Goal: Task Accomplishment & Management: Manage account settings

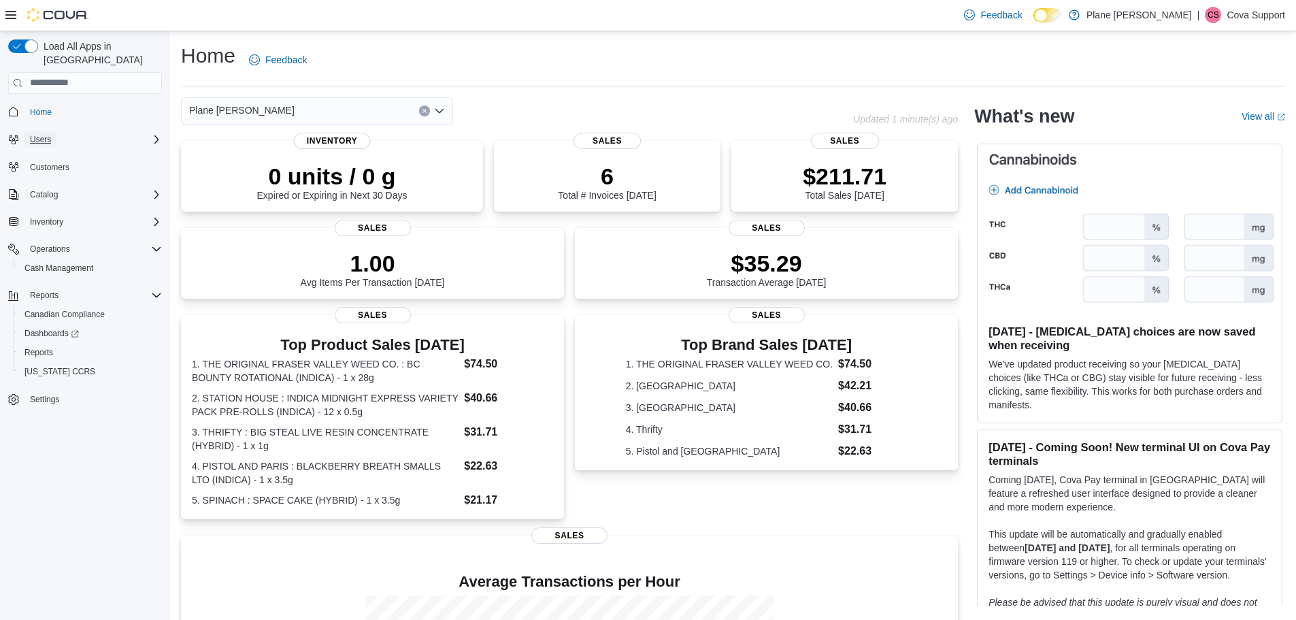
click at [47, 131] on span "Users" at bounding box center [40, 139] width 21 height 16
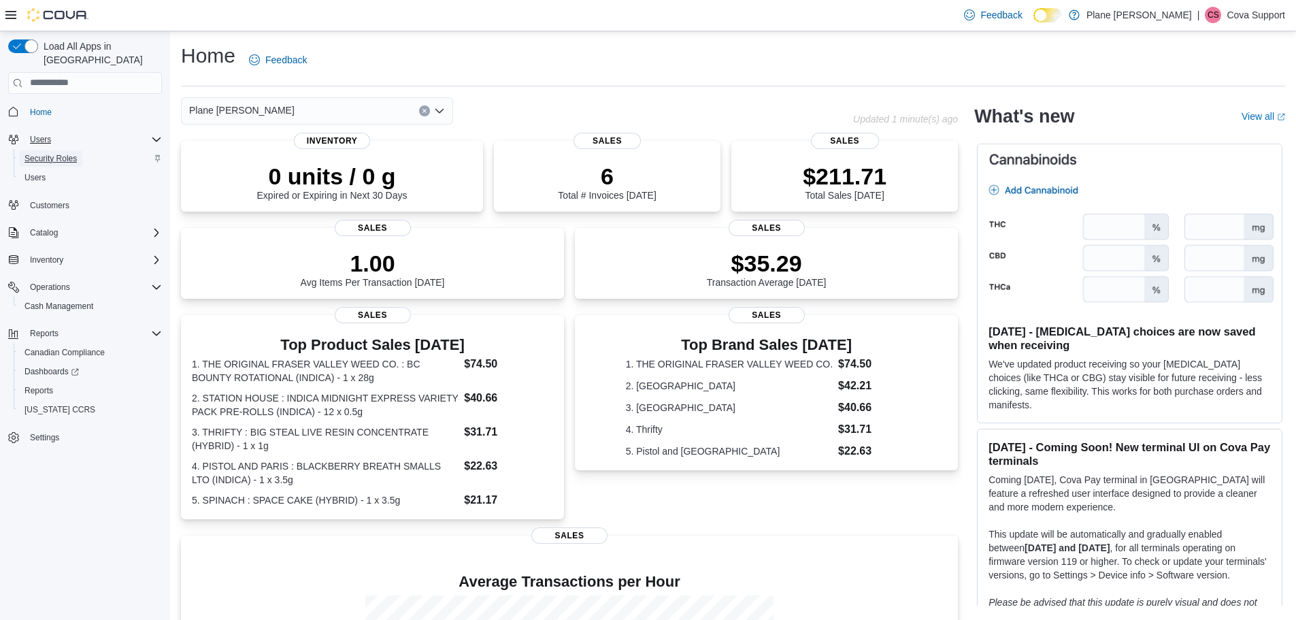
click at [61, 153] on span "Security Roles" at bounding box center [50, 158] width 52 height 11
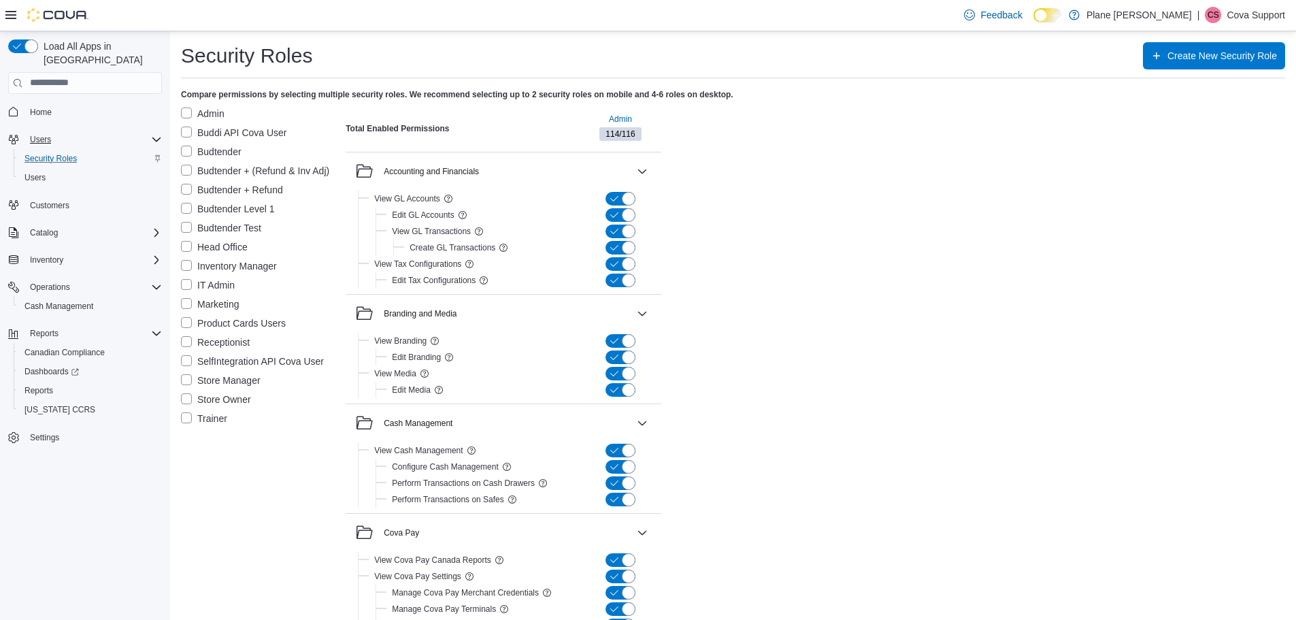
click at [186, 382] on label "Store Manager" at bounding box center [221, 380] width 80 height 16
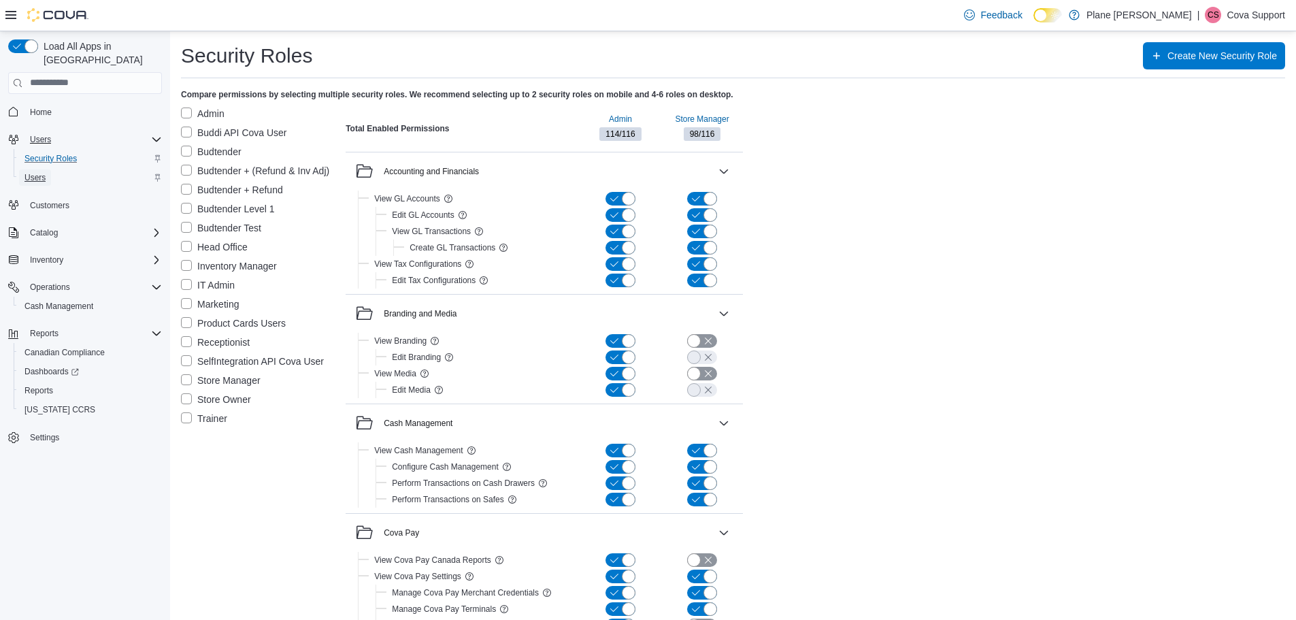
click at [35, 172] on span "Users" at bounding box center [34, 177] width 21 height 11
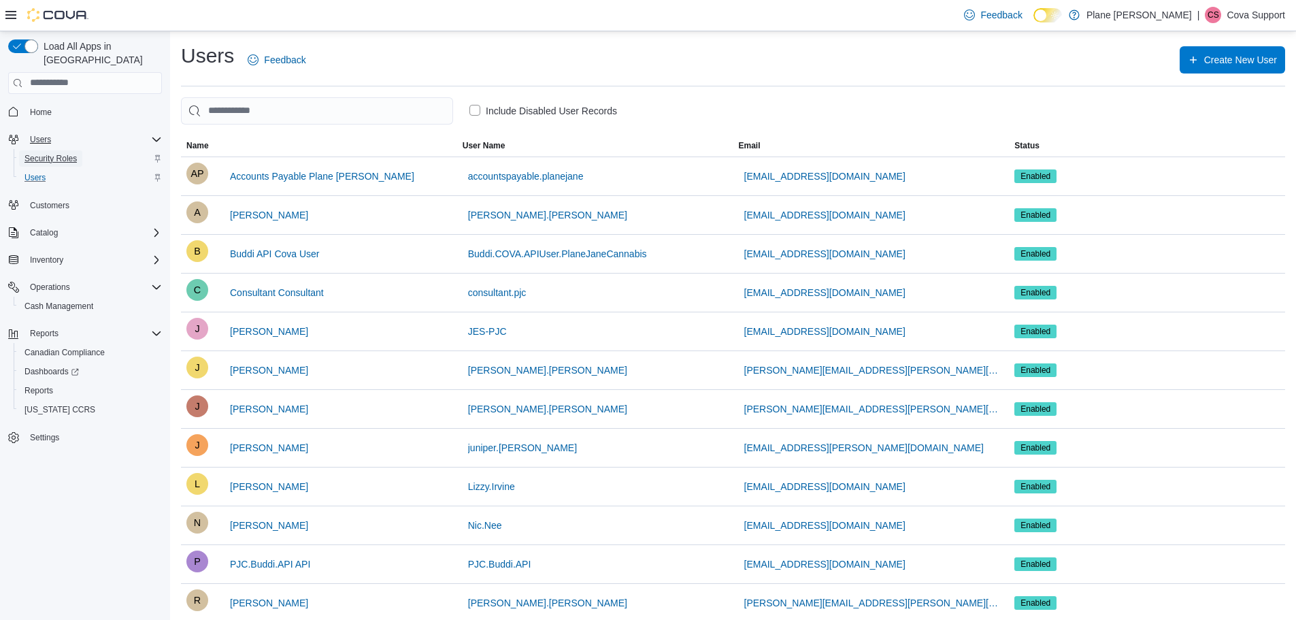
click at [66, 153] on span "Security Roles" at bounding box center [50, 158] width 52 height 11
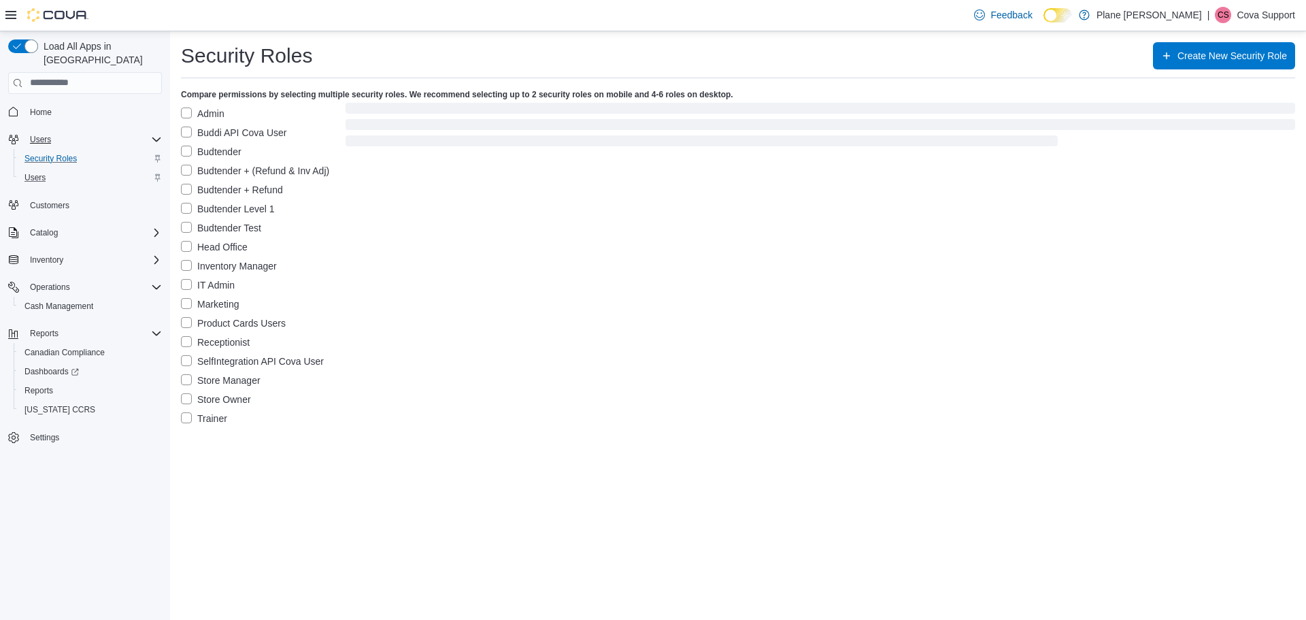
click at [182, 109] on label "Admin" at bounding box center [203, 113] width 44 height 16
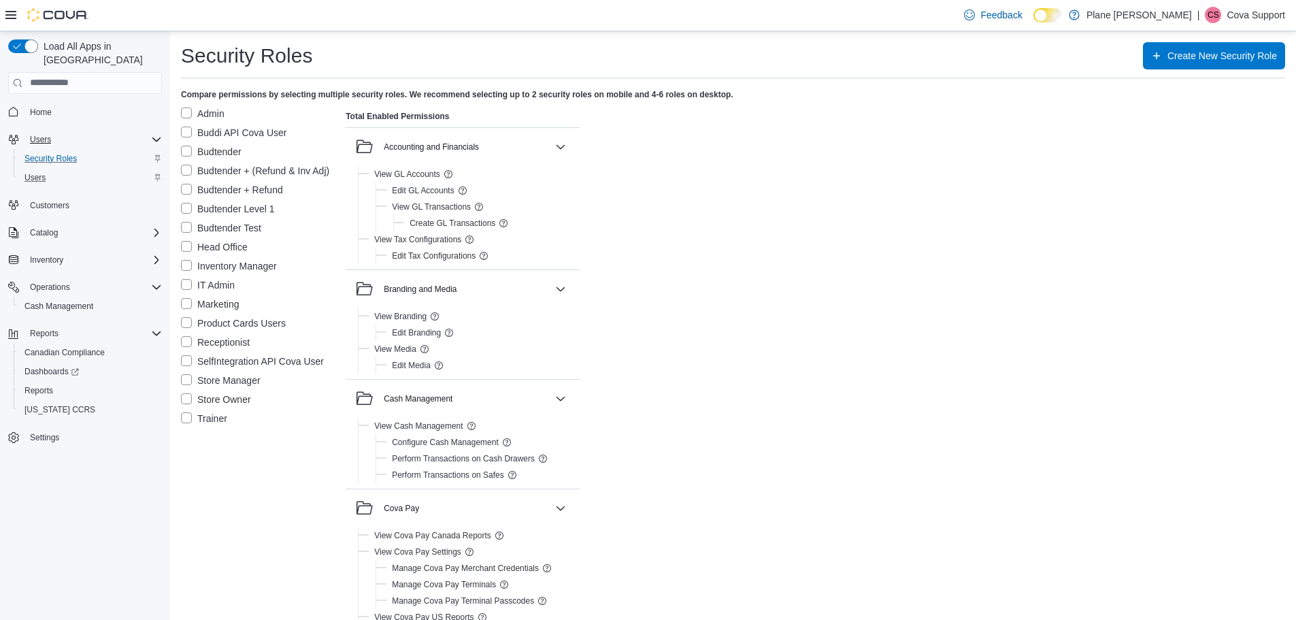
click at [184, 401] on label "Store Owner" at bounding box center [216, 399] width 70 height 16
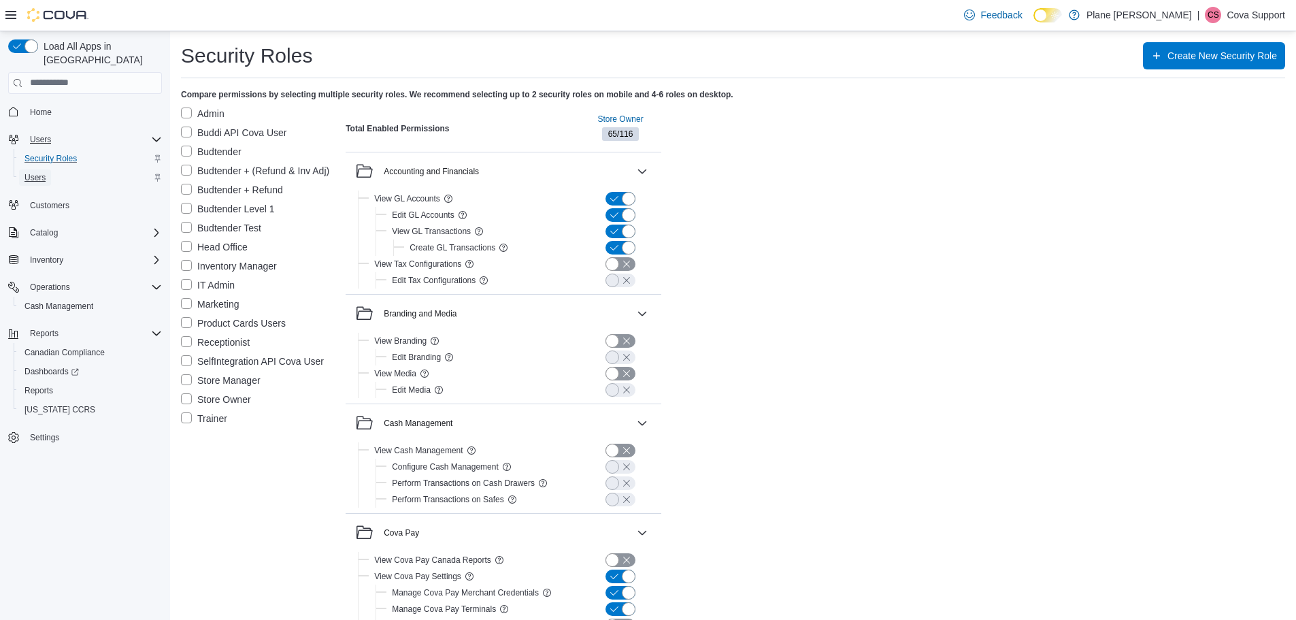
click at [48, 169] on link "Users" at bounding box center [35, 177] width 32 height 16
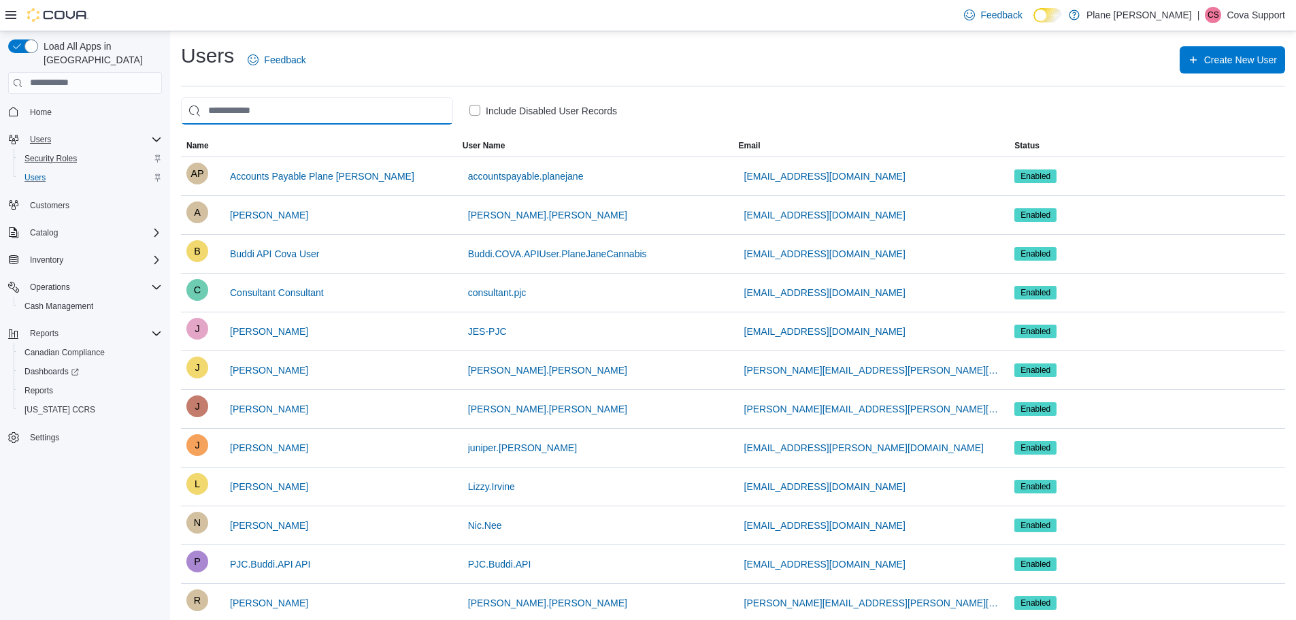
click at [296, 109] on input "search" at bounding box center [317, 110] width 272 height 27
click at [54, 153] on span "Security Roles" at bounding box center [50, 158] width 52 height 11
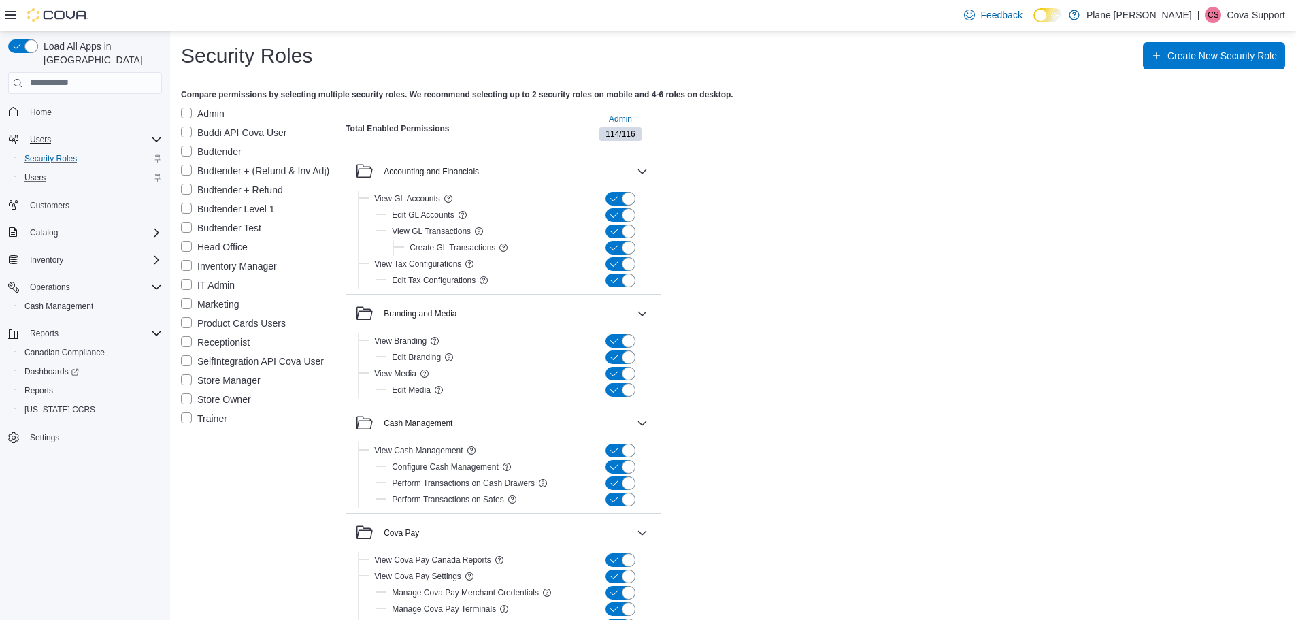
click at [185, 396] on label "Store Owner" at bounding box center [216, 399] width 70 height 16
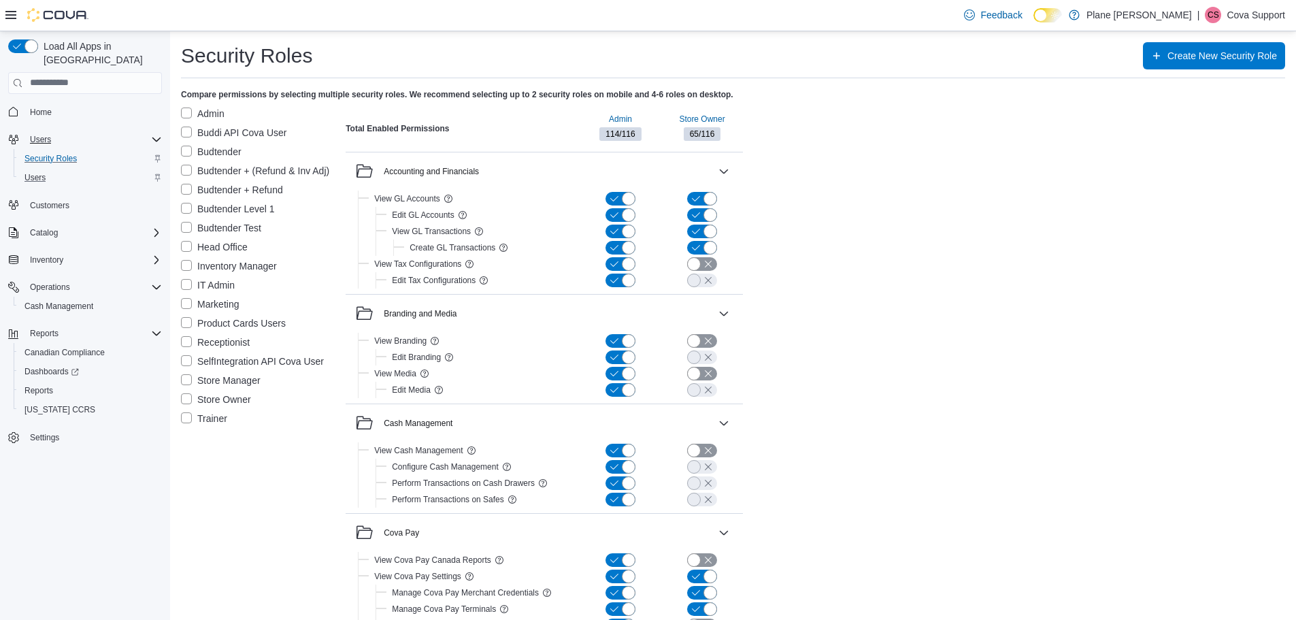
click at [185, 381] on label "Store Manager" at bounding box center [221, 380] width 80 height 16
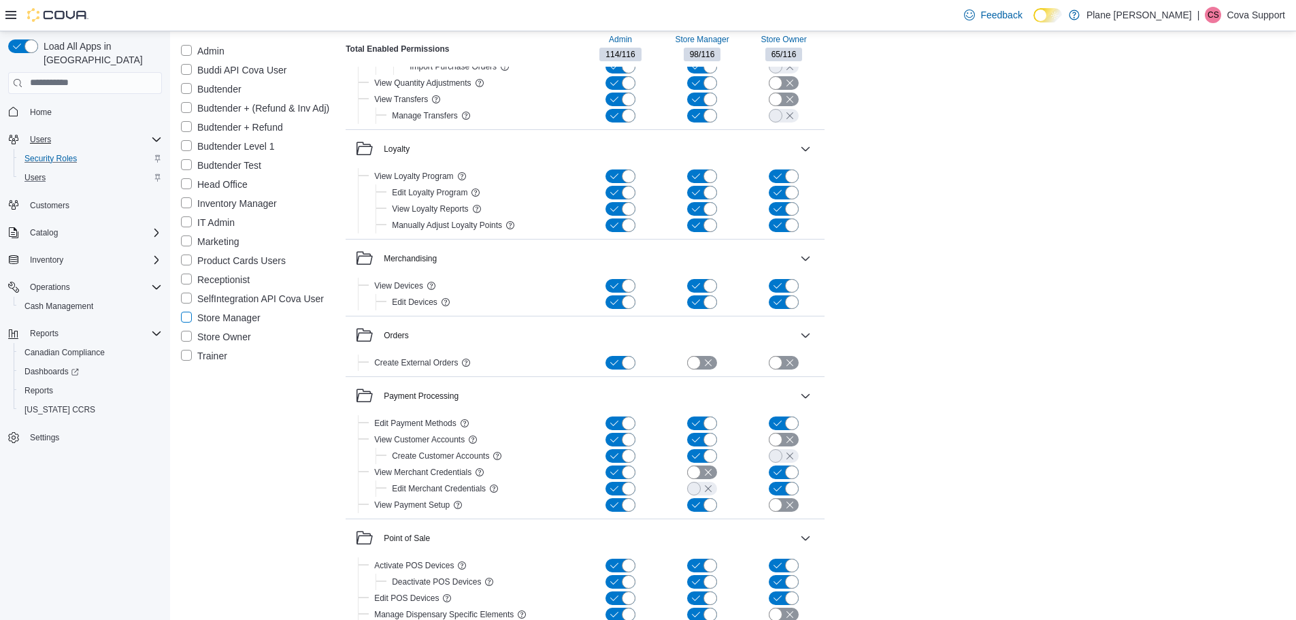
scroll to position [1100, 0]
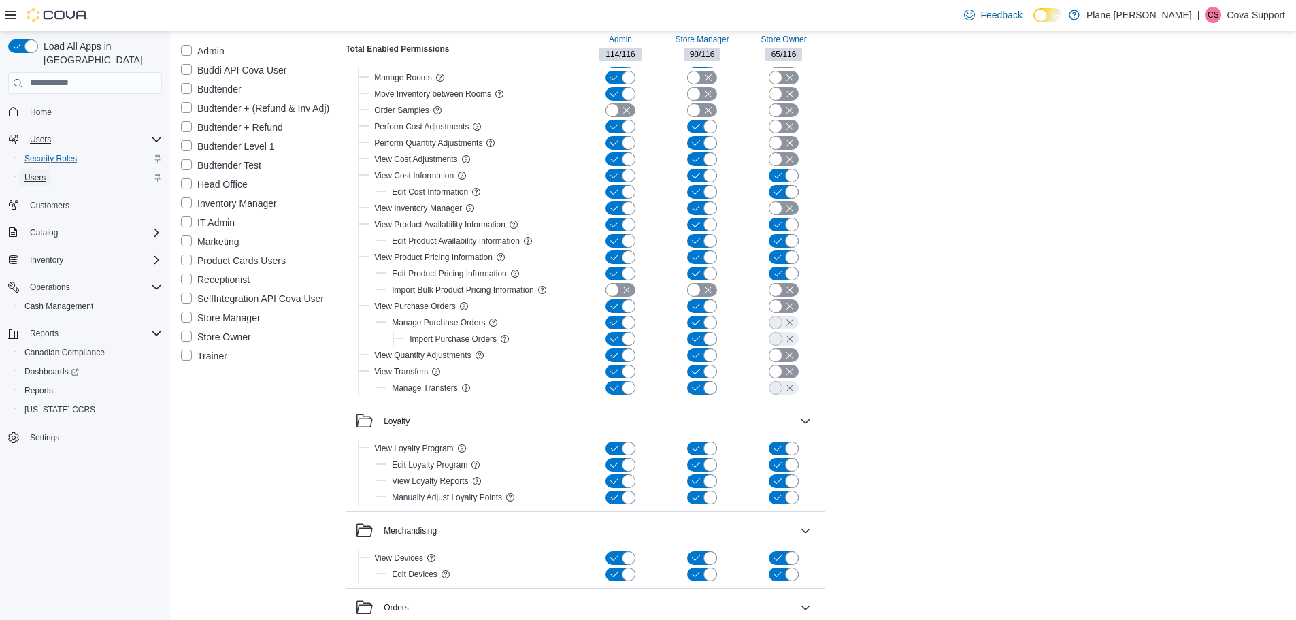
click at [31, 172] on span "Users" at bounding box center [34, 177] width 21 height 11
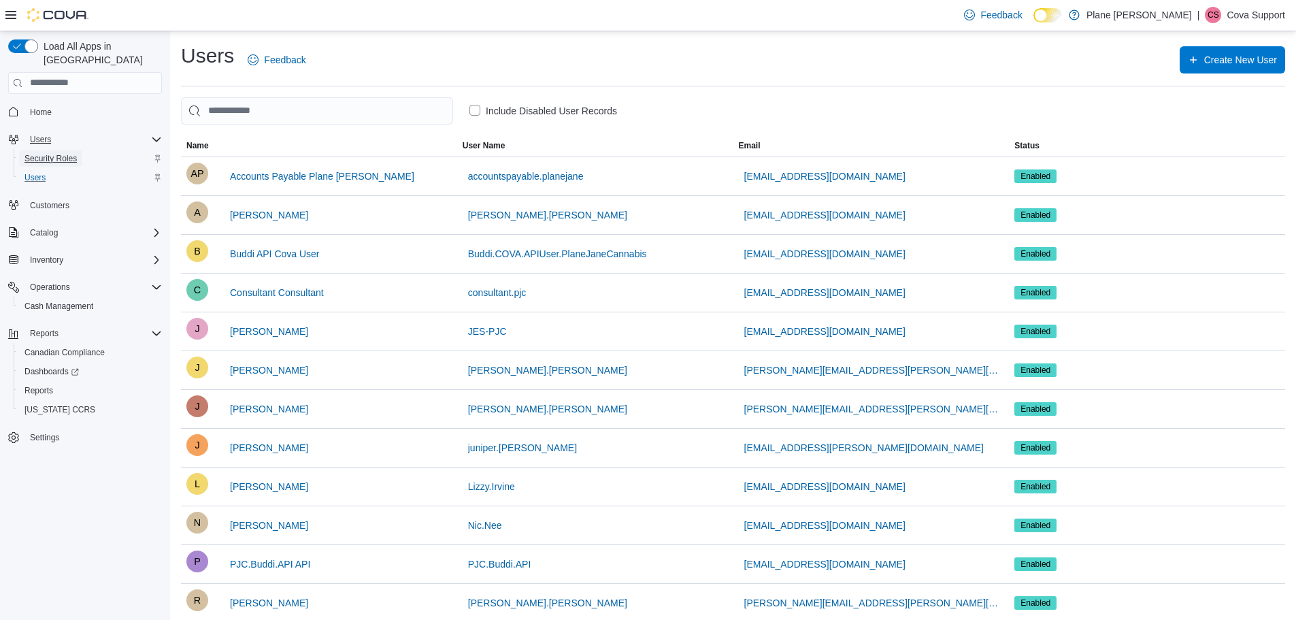
click at [34, 153] on span "Security Roles" at bounding box center [50, 158] width 52 height 11
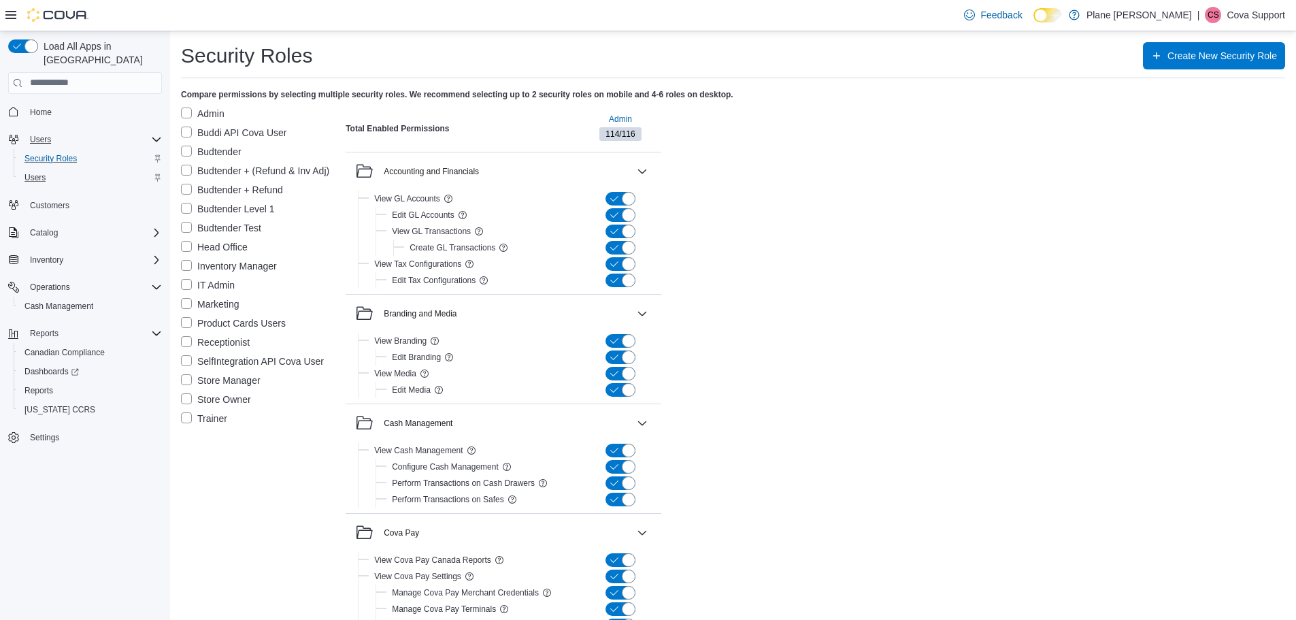
click at [621, 132] on span "114 / 116" at bounding box center [619, 134] width 29 height 12
click at [622, 121] on span "Admin" at bounding box center [620, 119] width 23 height 11
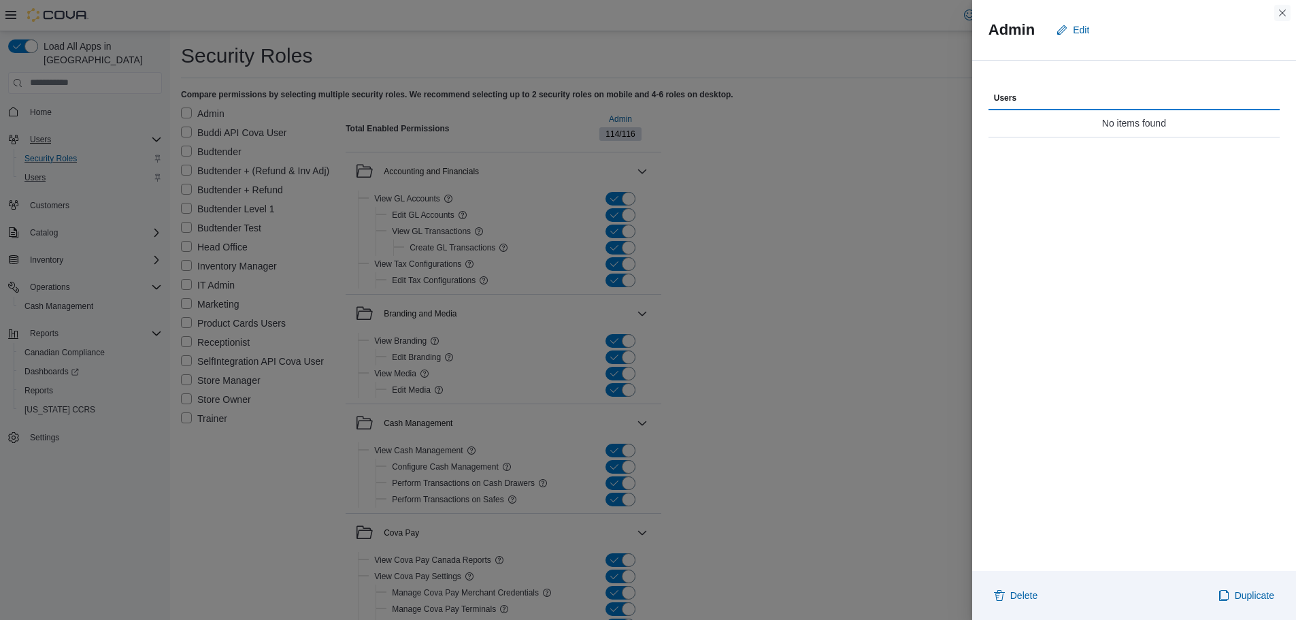
click at [1284, 15] on button "Close this dialog" at bounding box center [1282, 13] width 16 height 16
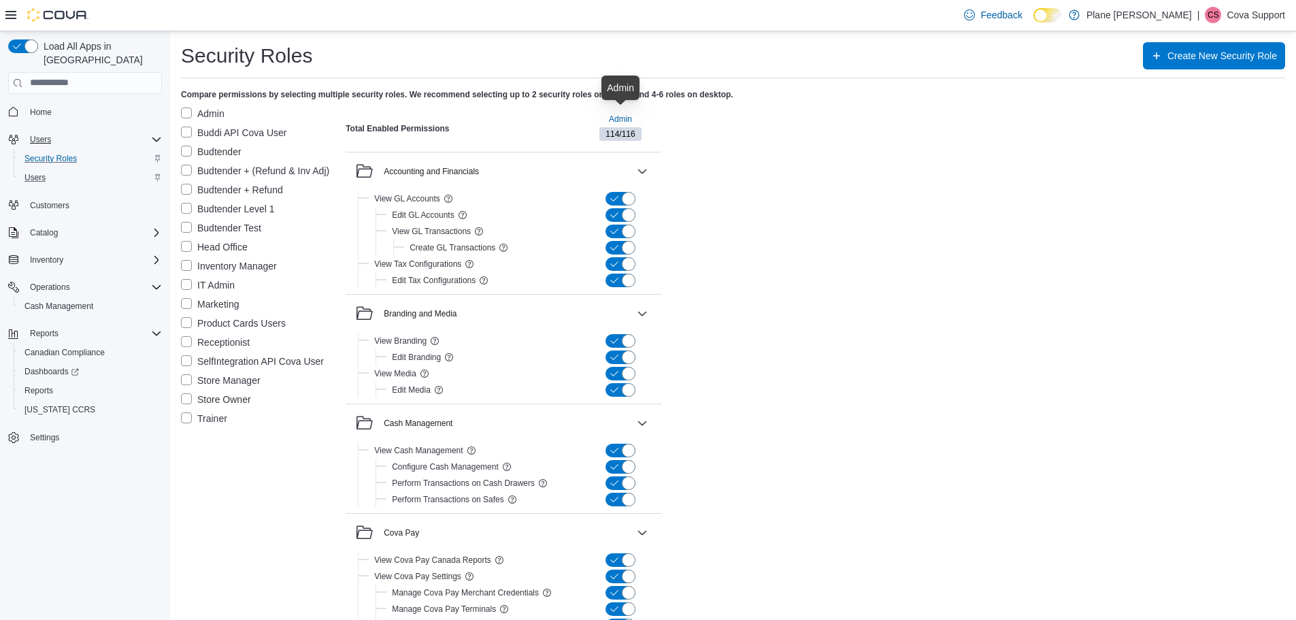
click at [190, 397] on label "Store Owner" at bounding box center [216, 399] width 70 height 16
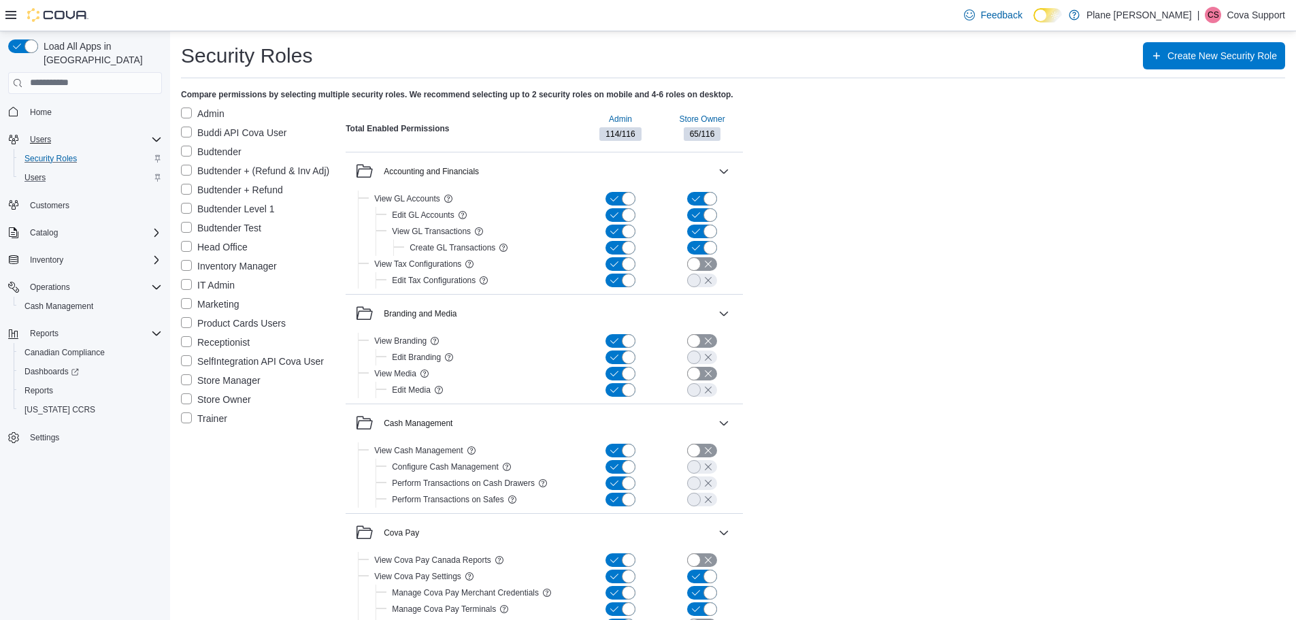
click at [190, 110] on label "Admin" at bounding box center [203, 113] width 44 height 16
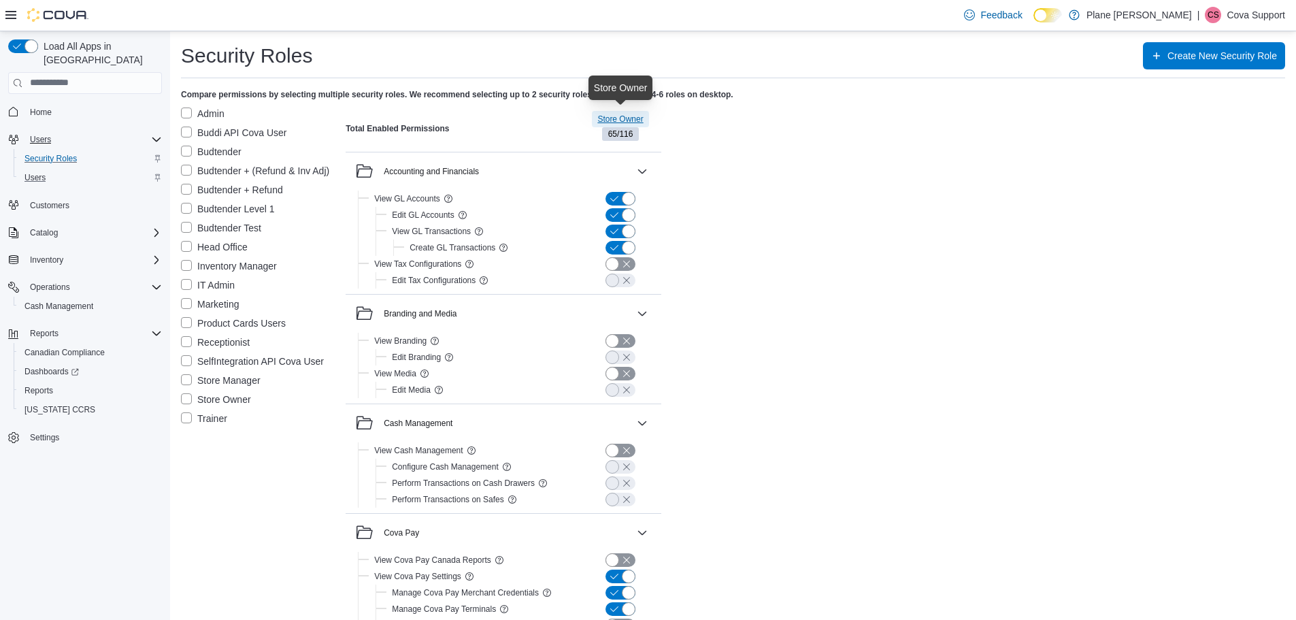
click at [619, 118] on span "Store Owner" at bounding box center [620, 119] width 46 height 11
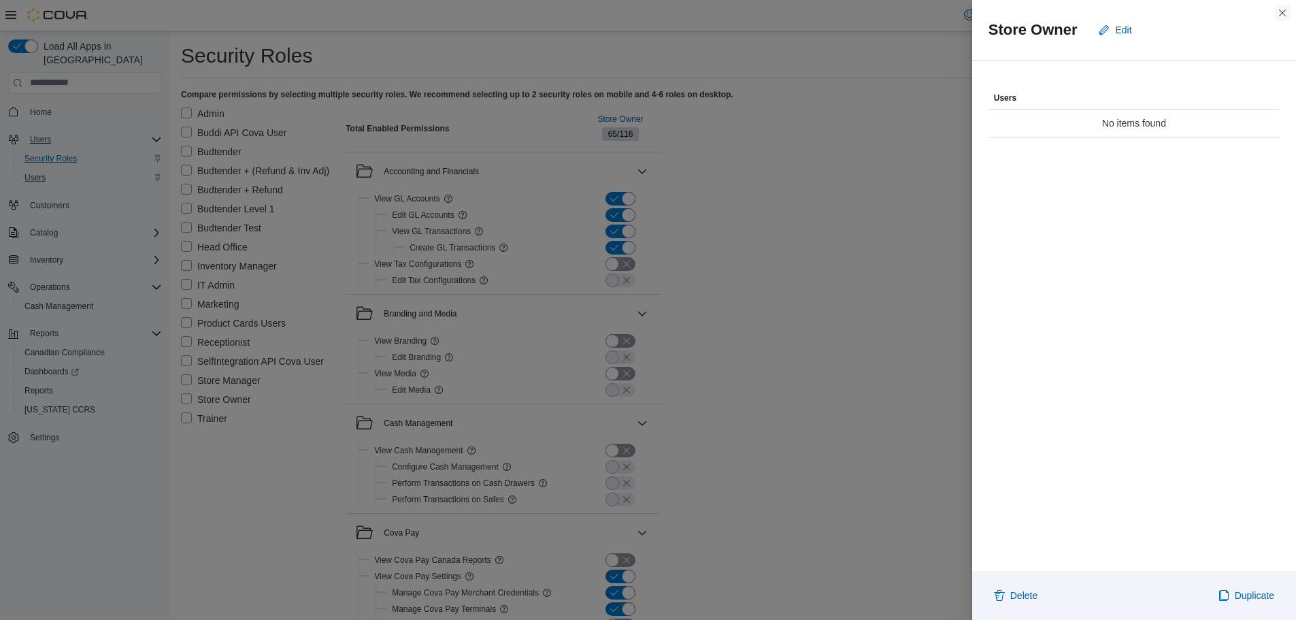
click at [1279, 12] on button "Close this dialog" at bounding box center [1282, 13] width 16 height 16
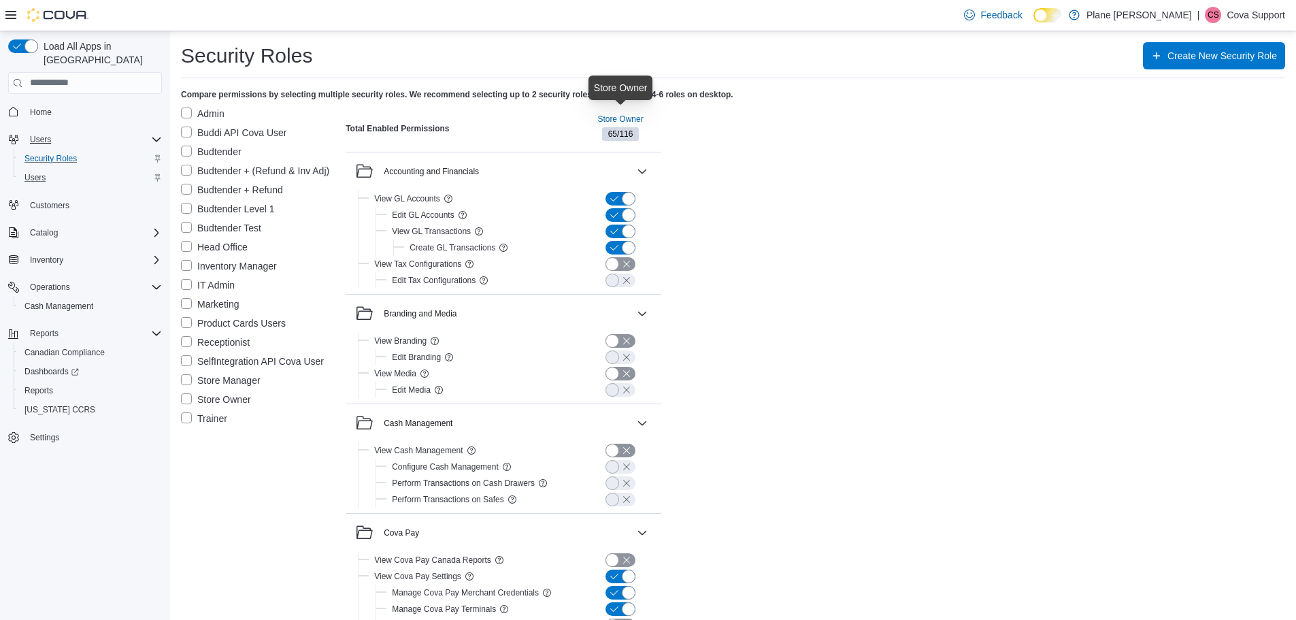
click at [186, 379] on label "Store Manager" at bounding box center [221, 380] width 80 height 16
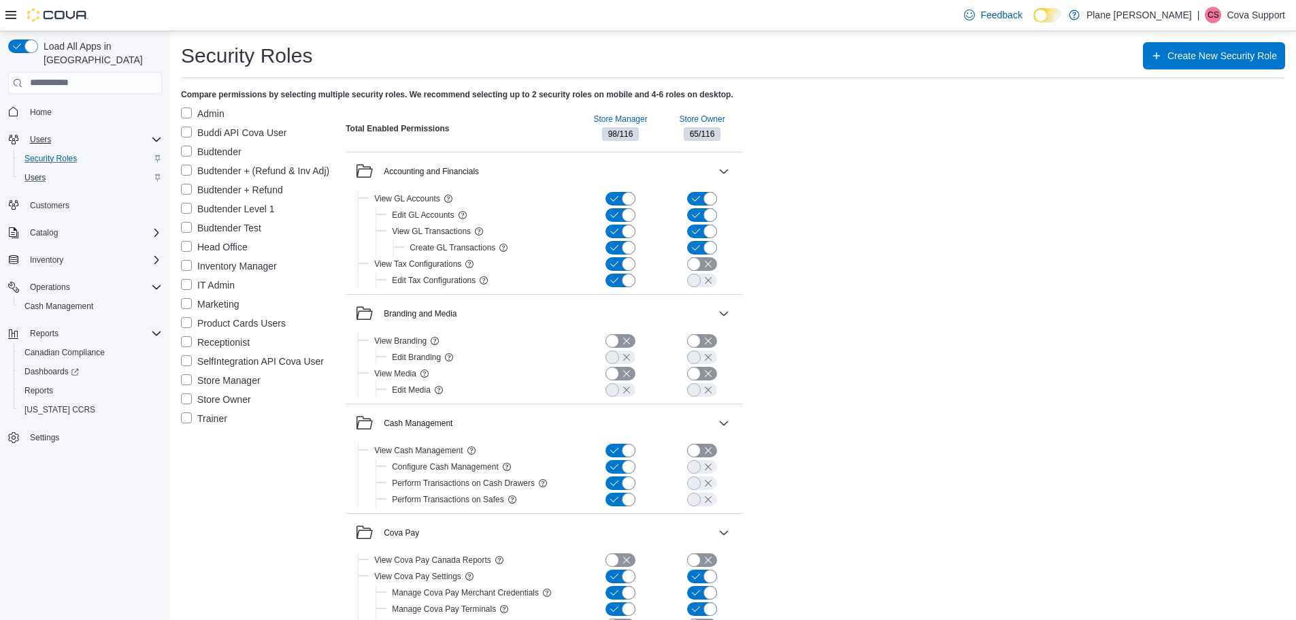
click at [184, 395] on label "Store Owner" at bounding box center [216, 399] width 70 height 16
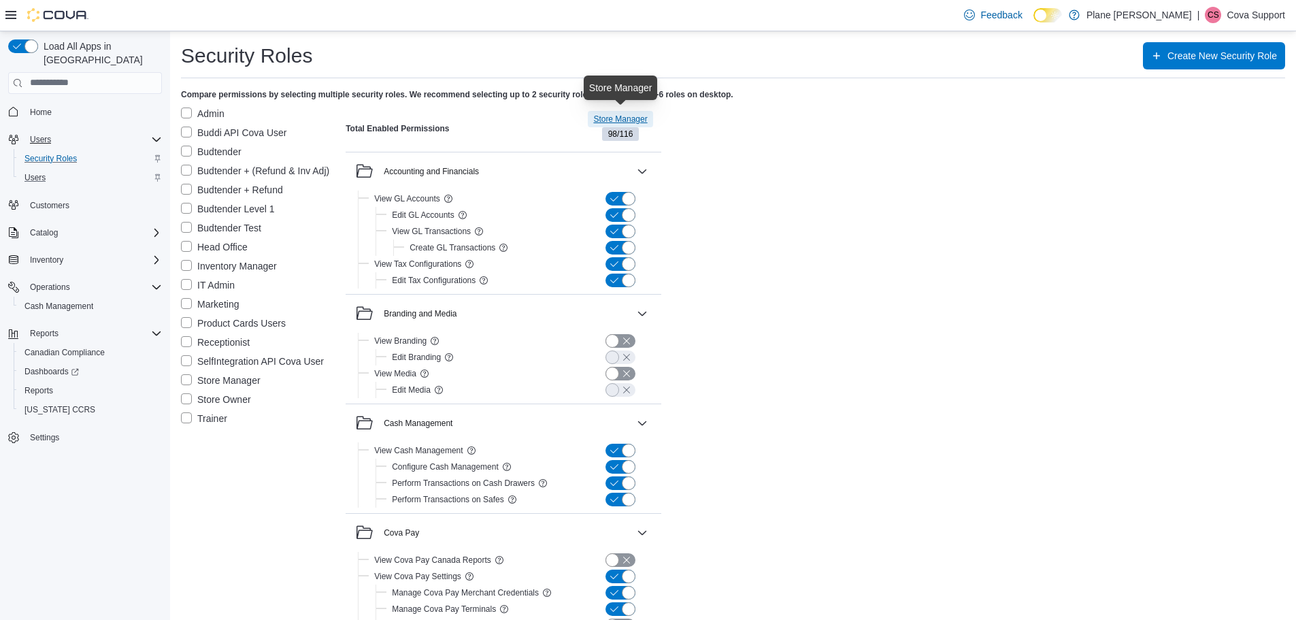
click at [615, 120] on span "Store Manager" at bounding box center [620, 119] width 54 height 11
